Goal: Check status: Check status

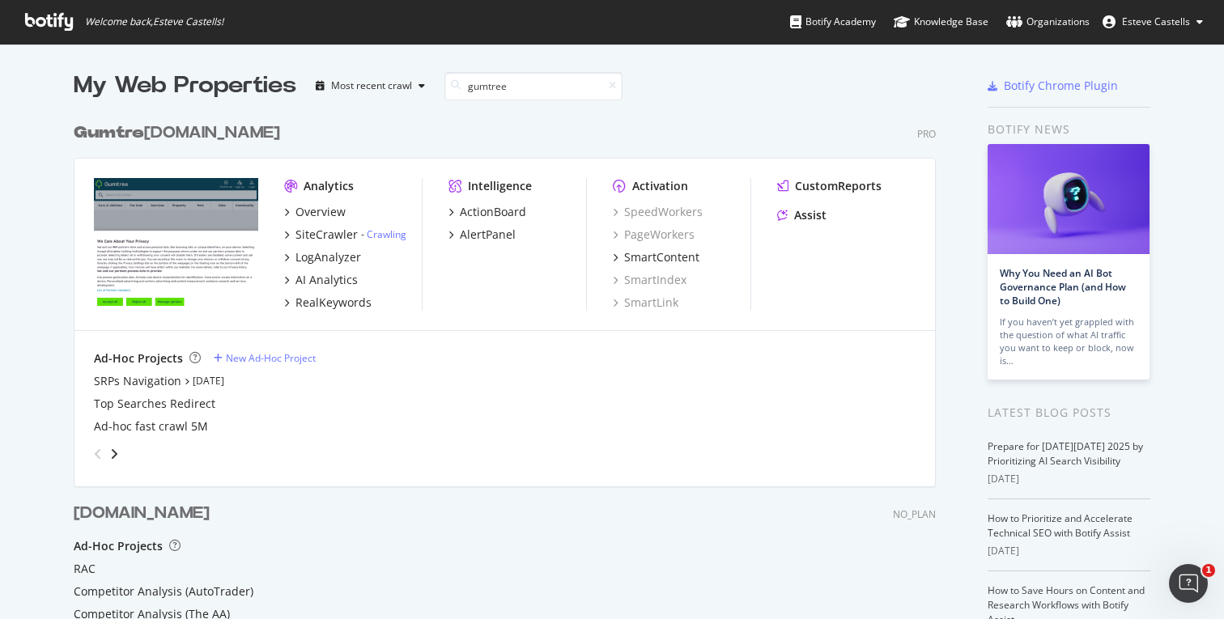
scroll to position [609, 875]
type input "gumtree"
click at [389, 236] on link "Crawling" at bounding box center [387, 235] width 40 height 14
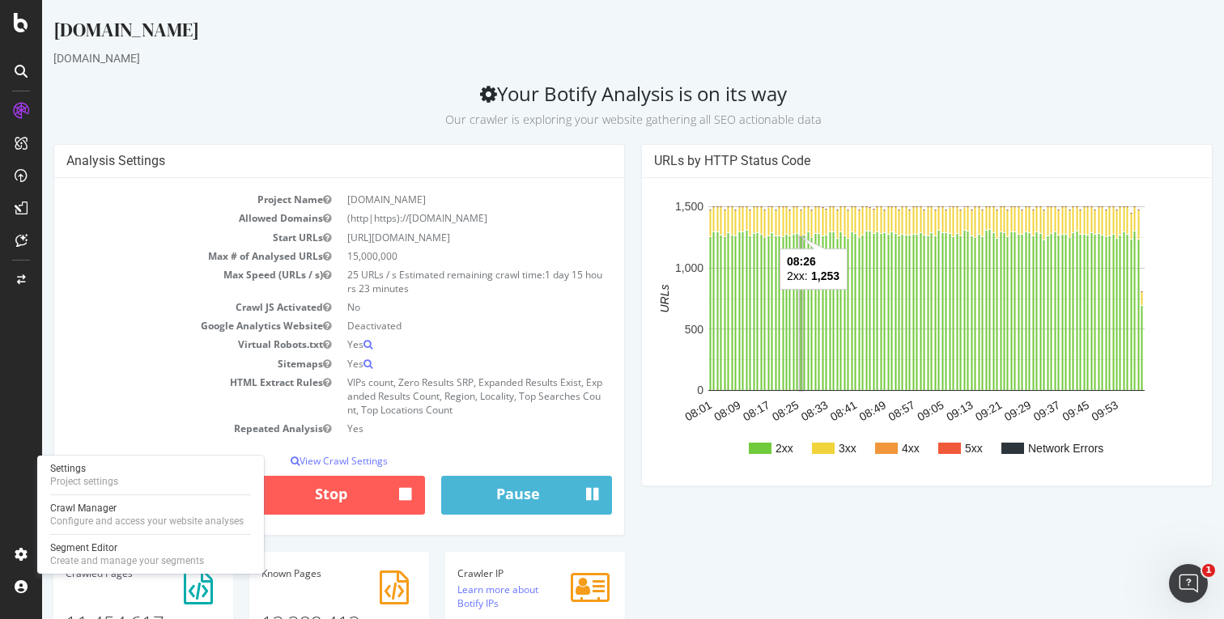
click at [888, 125] on p "Our crawler is exploring your website gathering all SEO actionable data" at bounding box center [632, 116] width 1159 height 23
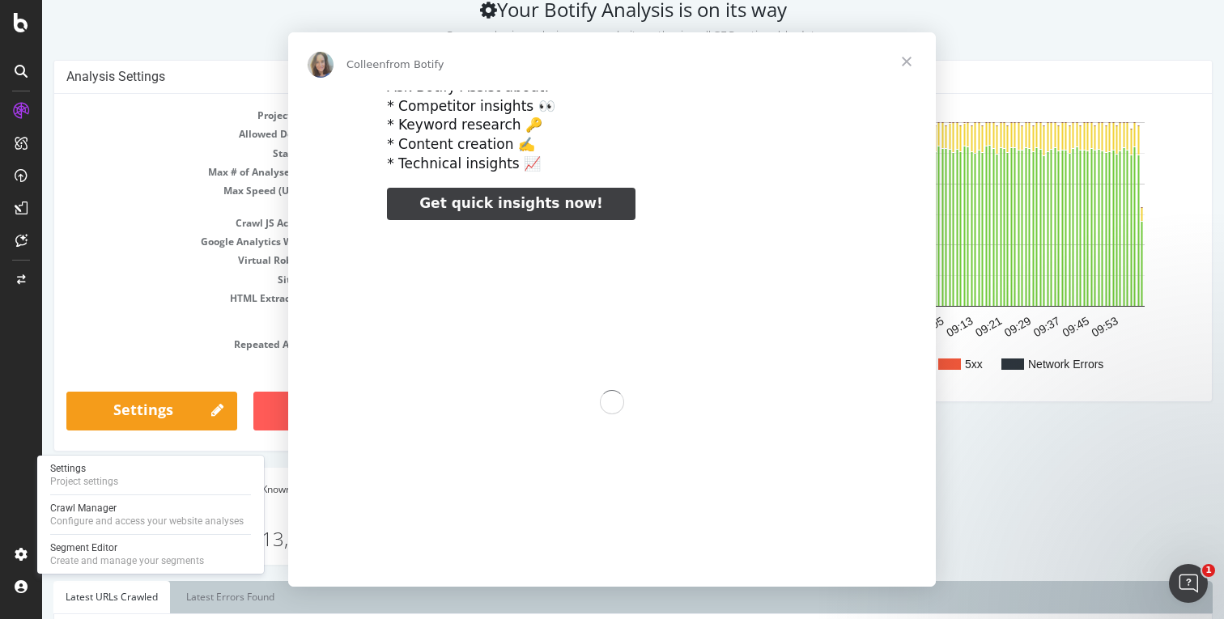
scroll to position [76, 0]
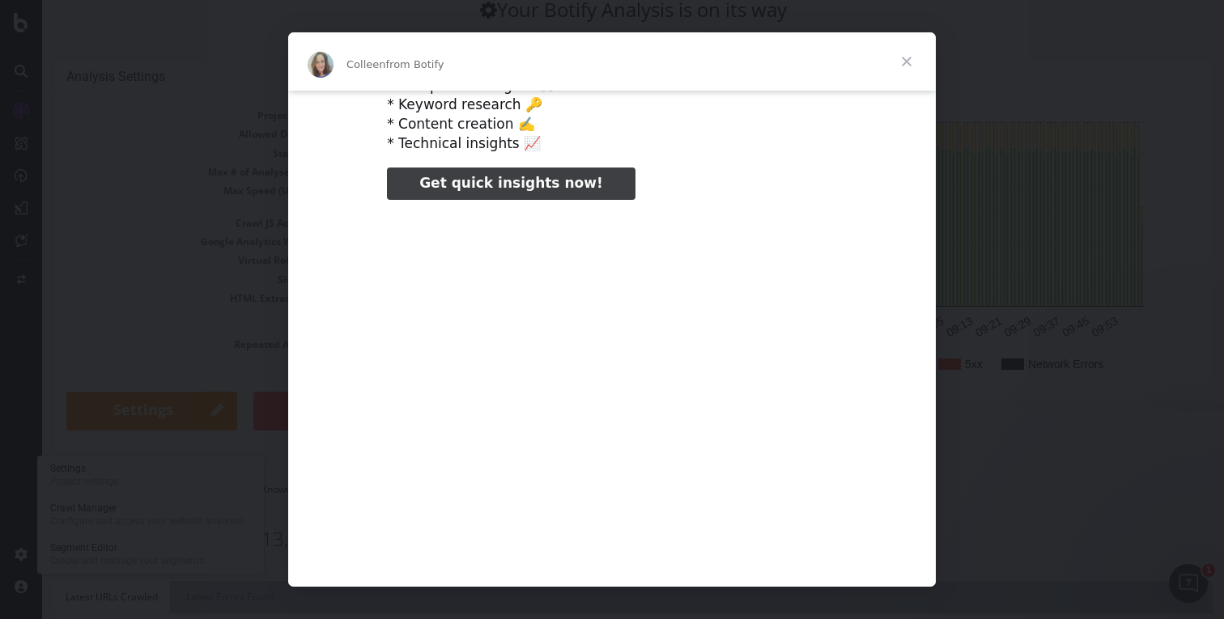
click at [906, 63] on span "Close" at bounding box center [907, 61] width 58 height 58
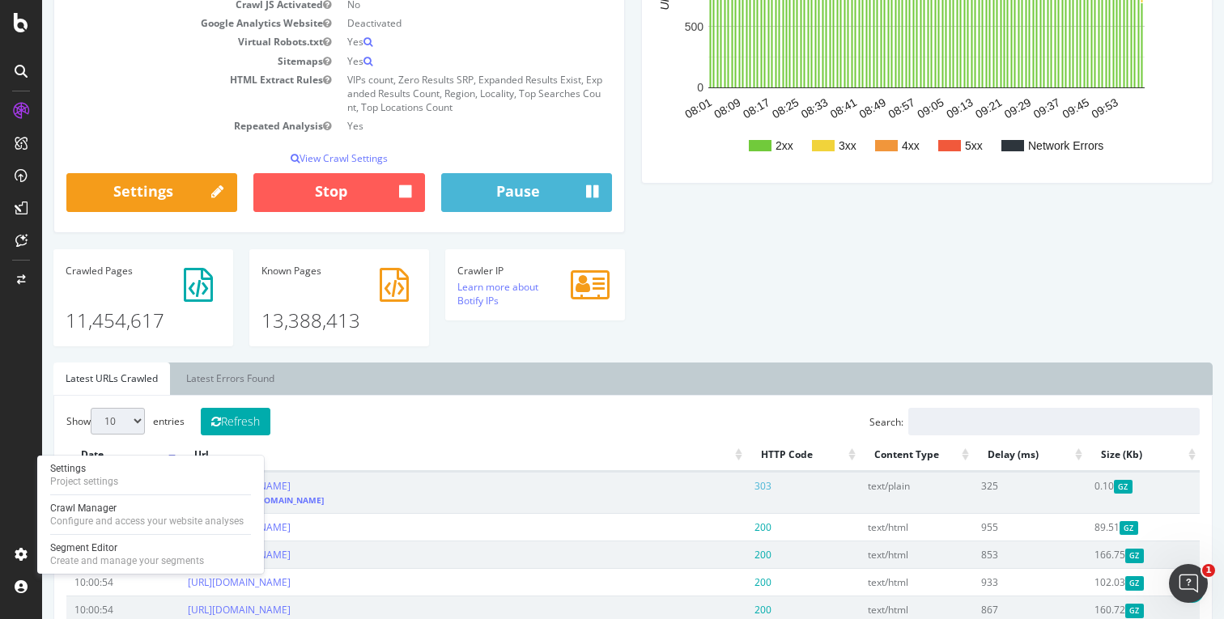
scroll to position [304, 0]
click at [684, 271] on div "Analysis Settings Project Name [DOMAIN_NAME] Allowed Domains (http|https)://[DO…" at bounding box center [633, 101] width 1176 height 521
